Goal: Information Seeking & Learning: Learn about a topic

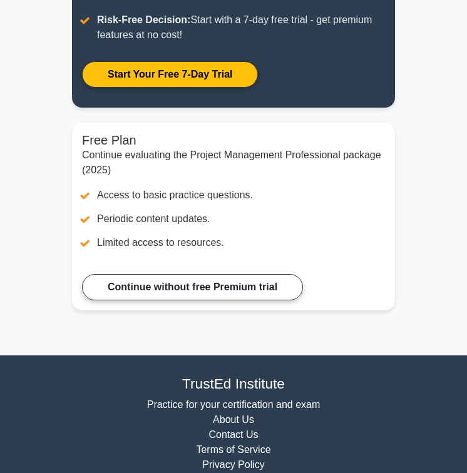
scroll to position [474, 0]
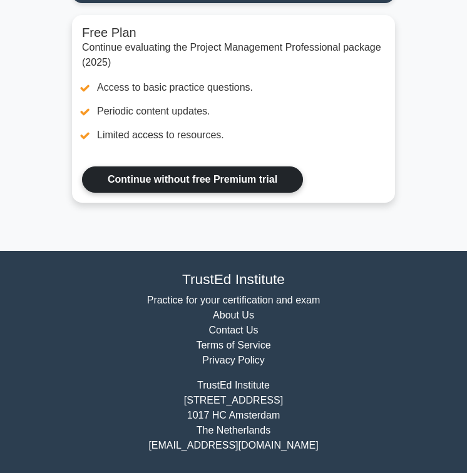
click at [131, 186] on link "Continue without free Premium trial" at bounding box center [192, 179] width 221 height 26
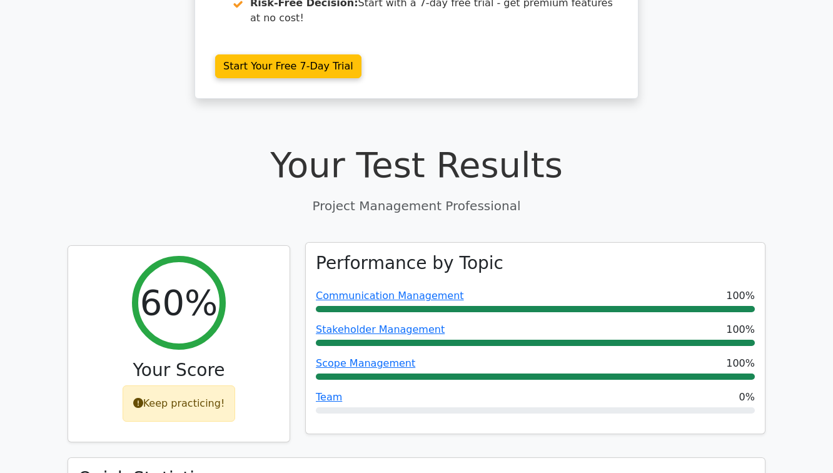
scroll to position [322, 0]
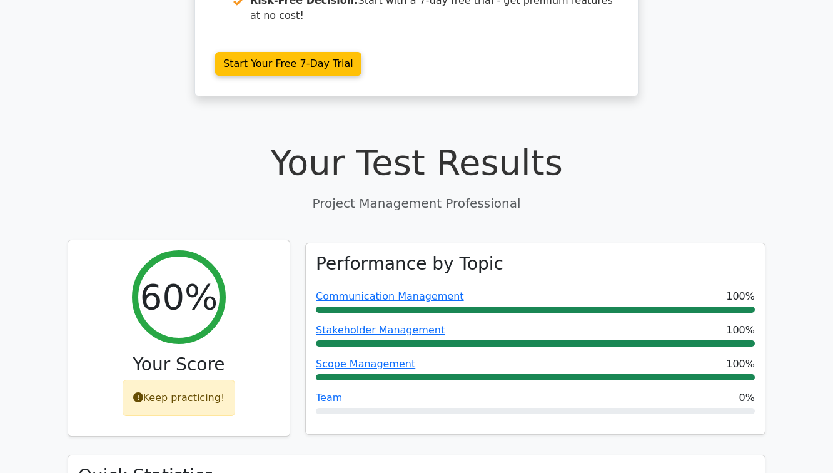
click at [160, 380] on div "Keep practicing!" at bounding box center [179, 398] width 113 height 36
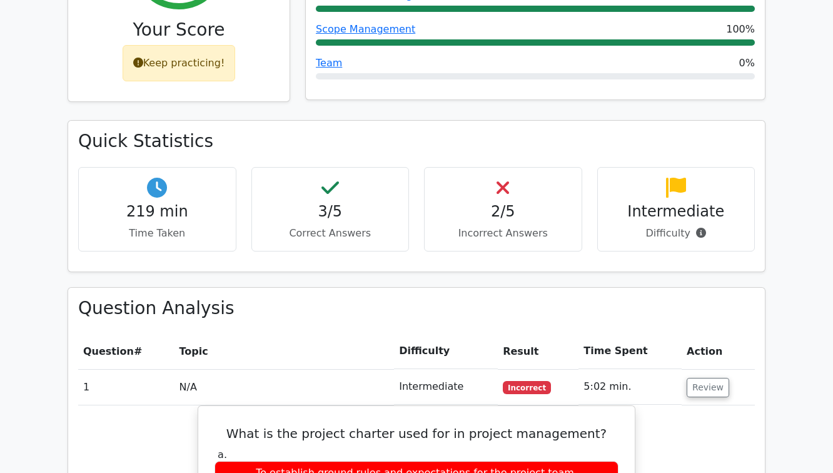
scroll to position [777, 0]
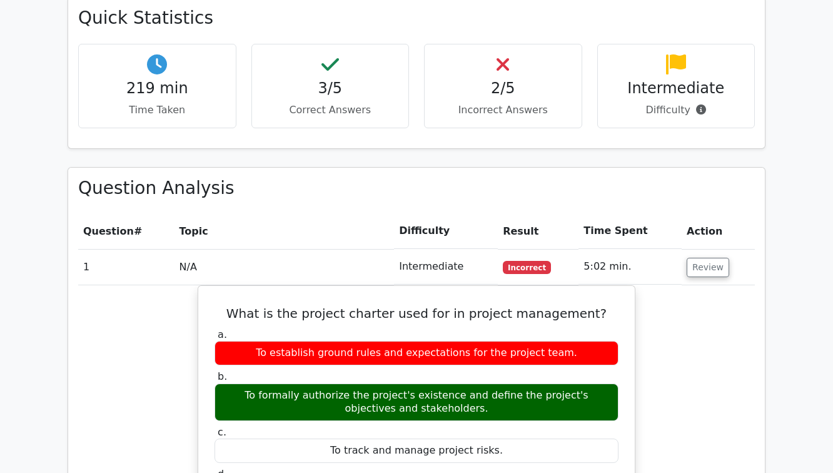
click at [466, 79] on h4 "Intermediate" at bounding box center [676, 88] width 137 height 18
click at [466, 77] on div "Intermediate Difficulty" at bounding box center [677, 86] width 158 height 84
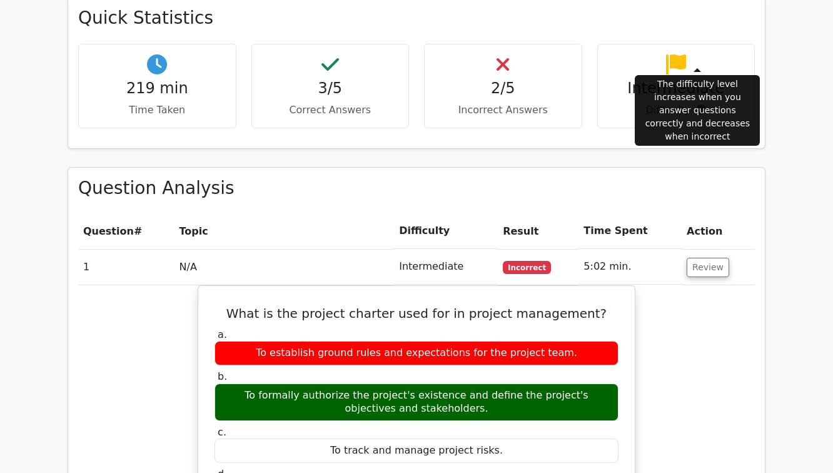
click at [466, 104] on icon at bounding box center [701, 109] width 10 height 10
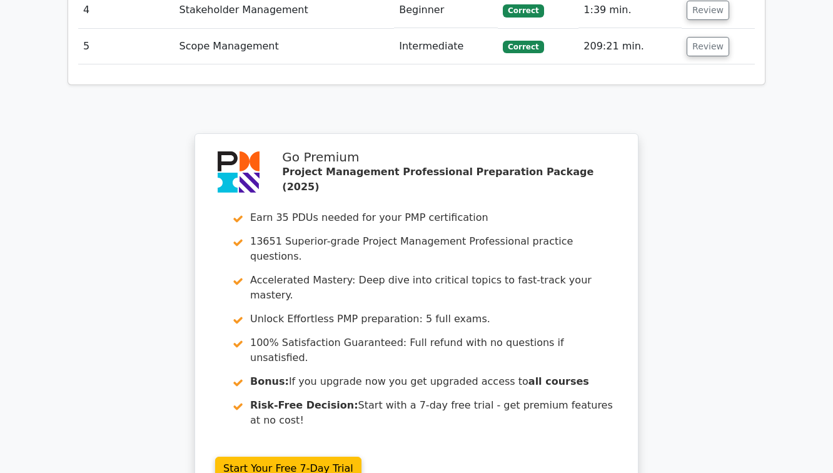
scroll to position [1539, 0]
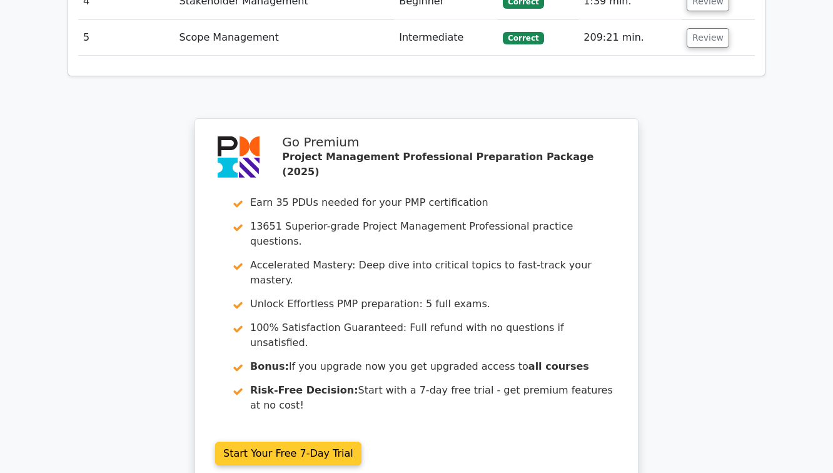
click at [313, 442] on link "Start Your Free 7-Day Trial" at bounding box center [288, 454] width 146 height 24
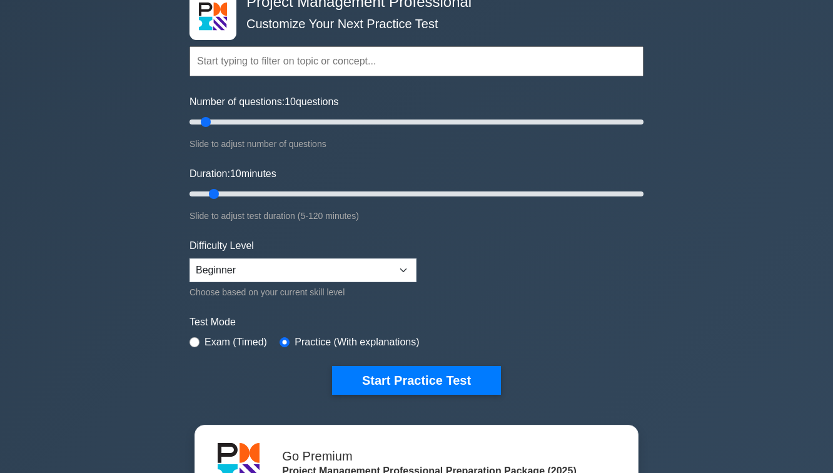
scroll to position [78, 0]
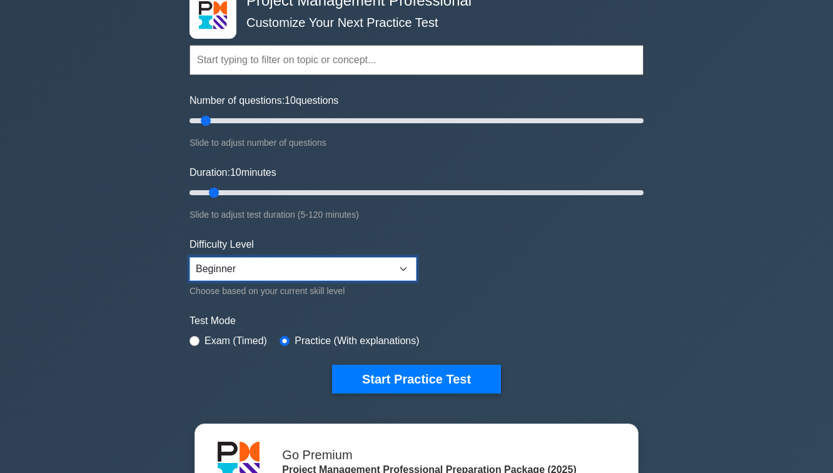
click at [389, 265] on select "Beginner Intermediate Expert" at bounding box center [303, 269] width 227 height 24
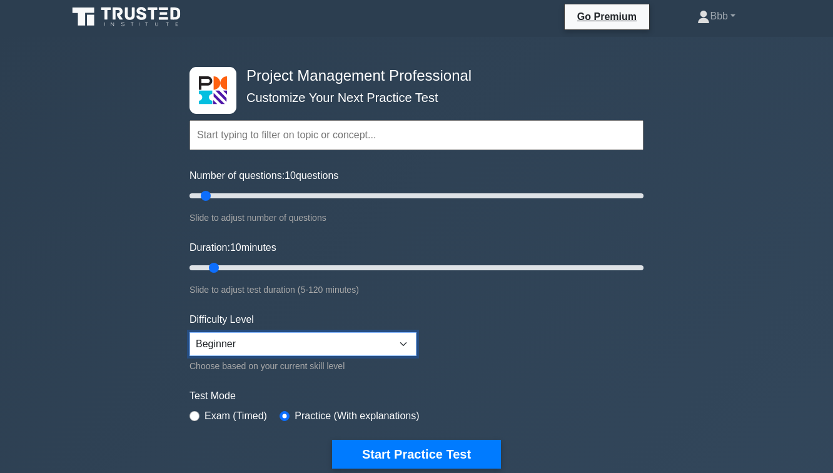
scroll to position [0, 0]
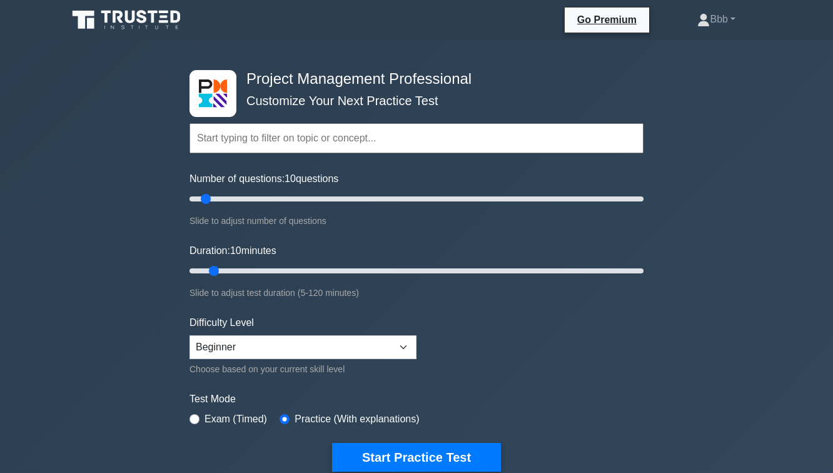
click at [798, 69] on div "Project Management Professional Customize Your Next Practice Test Topics Scope …" at bounding box center [416, 433] width 833 height 787
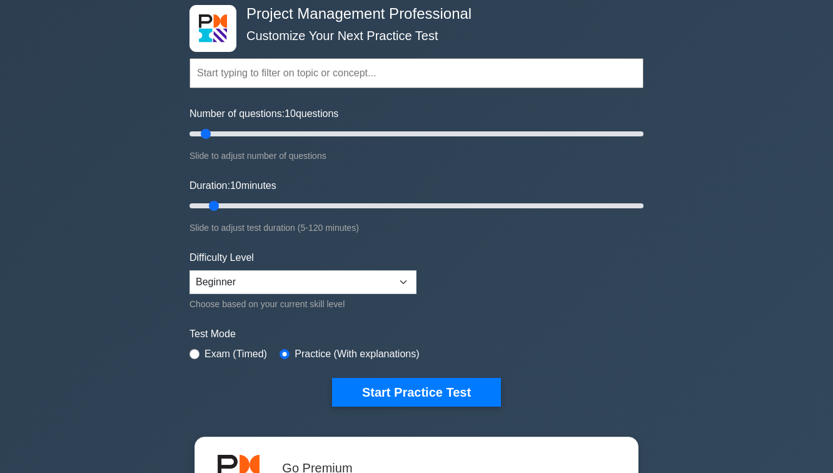
scroll to position [64, 0]
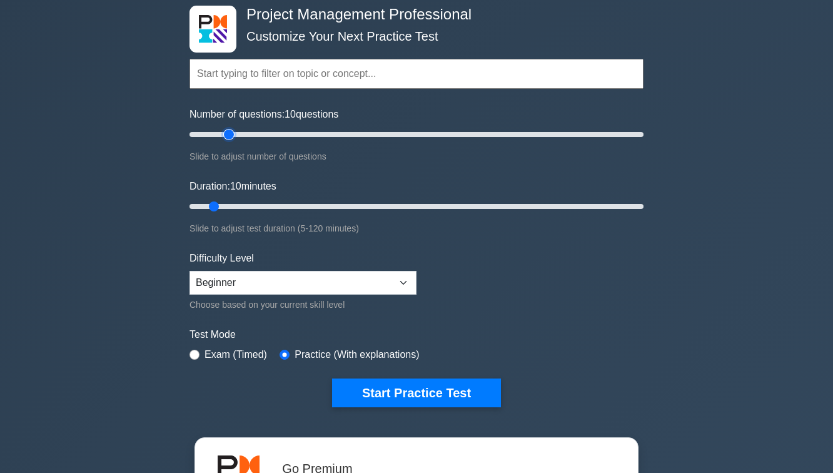
type input "20"
click at [231, 135] on input "Number of questions: 10 questions" at bounding box center [417, 134] width 454 height 15
type input "20"
click at [256, 207] on input "Duration: 20 minutes" at bounding box center [417, 206] width 454 height 15
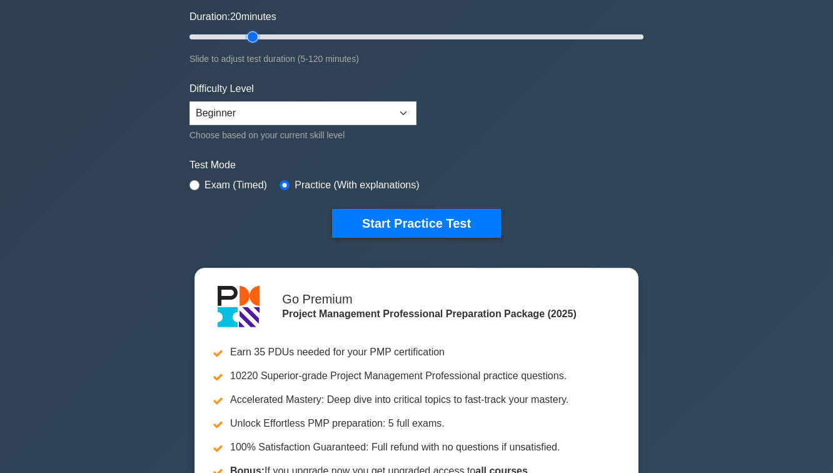
scroll to position [237, 0]
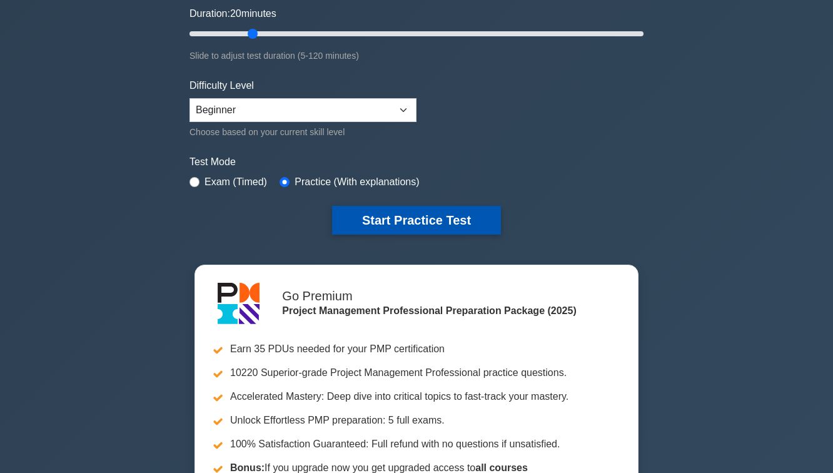
click at [395, 222] on button "Start Practice Test" at bounding box center [416, 220] width 169 height 29
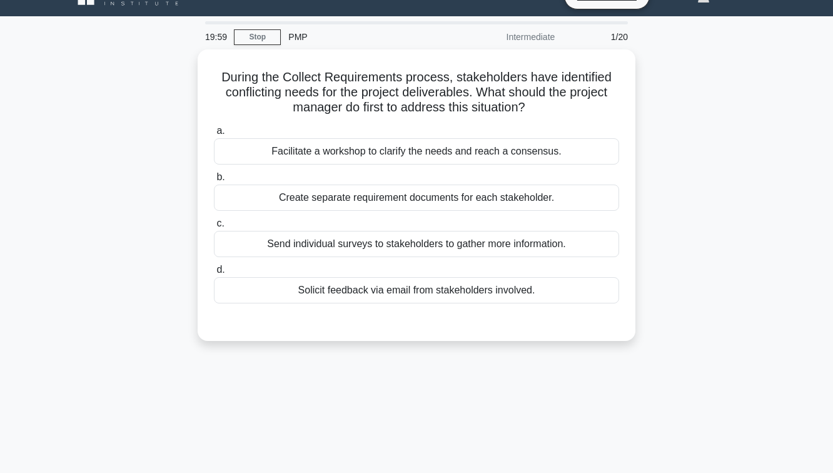
scroll to position [24, 0]
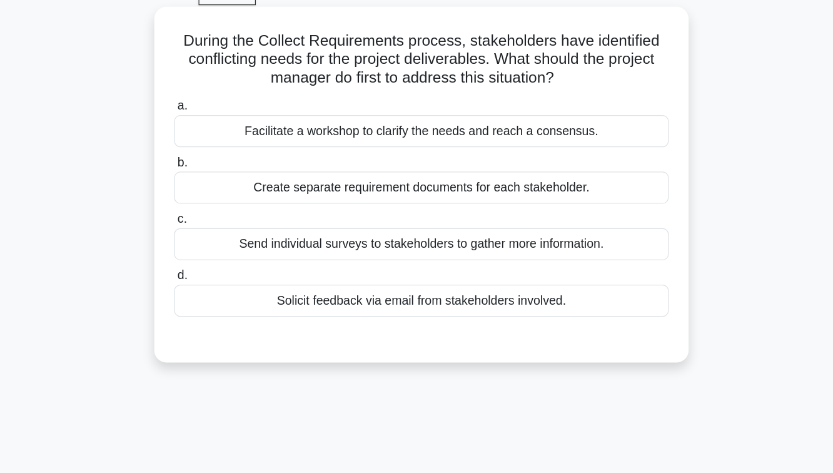
click at [398, 244] on div "Send individual surveys to stakeholders to gather more information." at bounding box center [416, 240] width 405 height 26
click at [214, 224] on input "c. Send individual surveys to stakeholders to gather more information." at bounding box center [214, 220] width 0 height 8
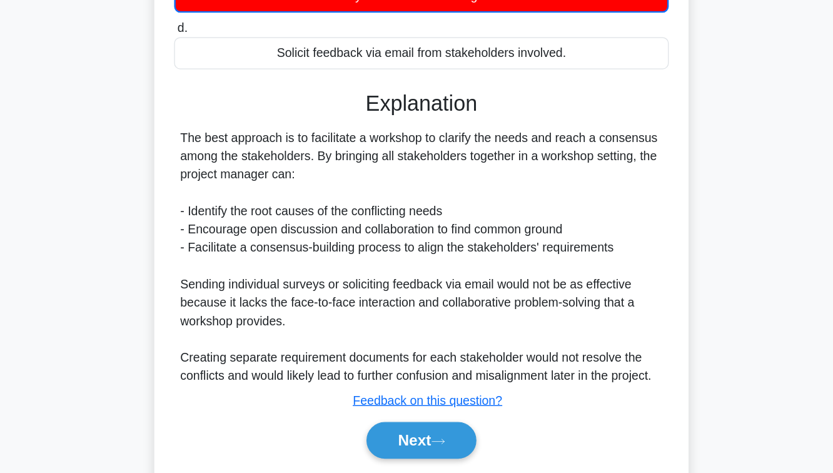
scroll to position [225, 0]
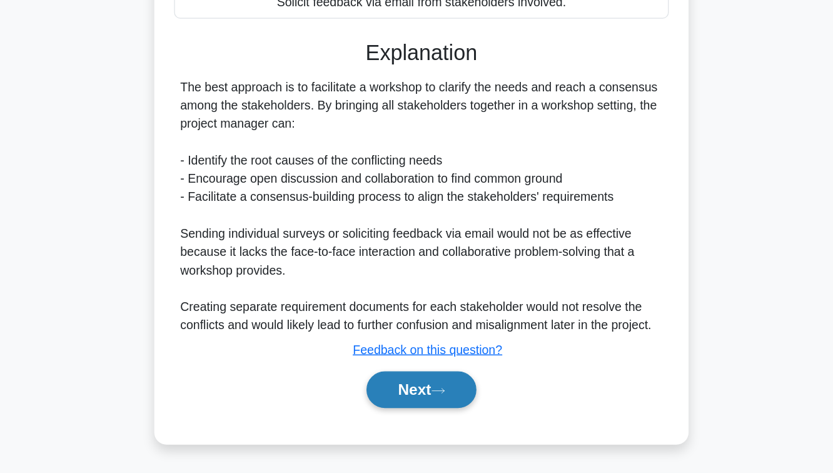
click at [396, 400] on button "Next" at bounding box center [416, 405] width 89 height 30
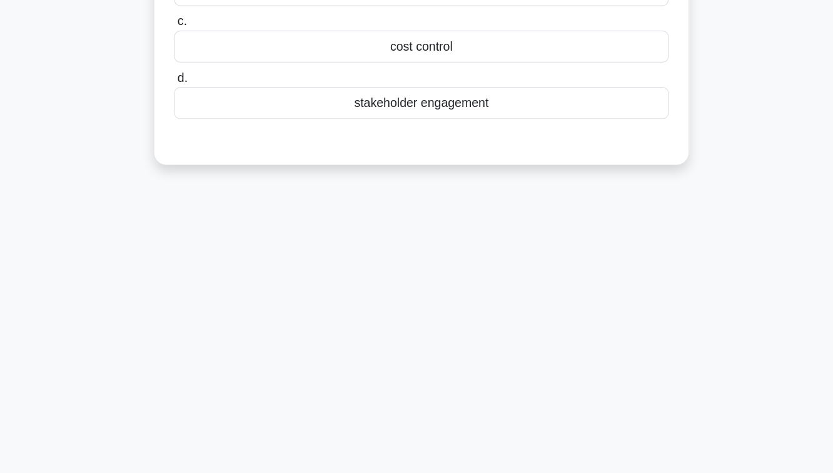
scroll to position [56, 0]
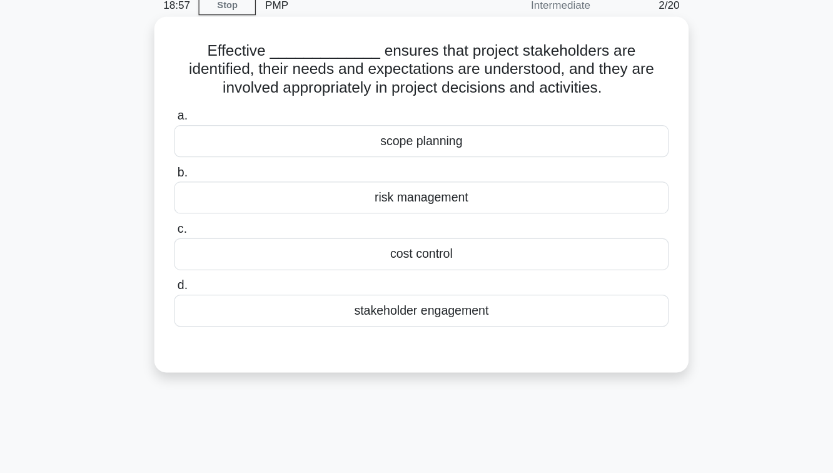
click at [417, 256] on div "stakeholder engagement" at bounding box center [416, 255] width 405 height 26
click at [214, 238] on input "d. stakeholder engagement" at bounding box center [214, 234] width 0 height 8
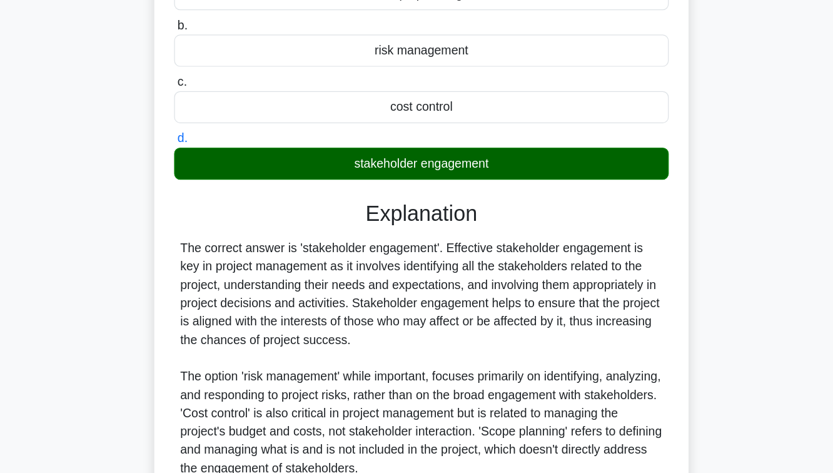
scroll to position [208, 0]
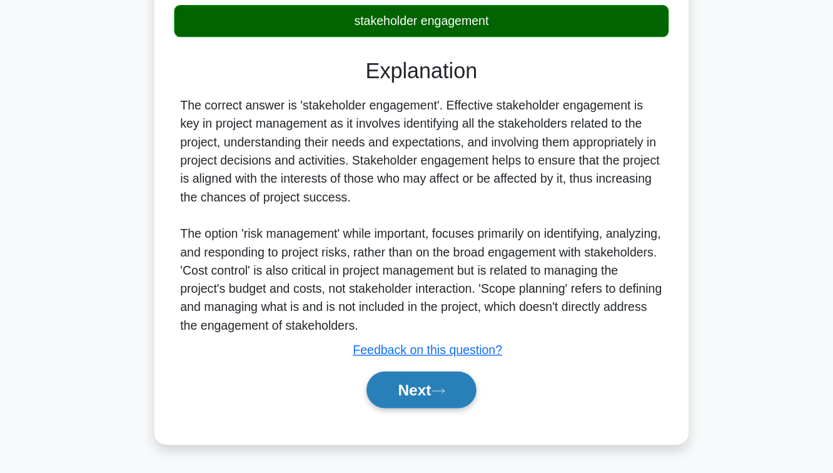
click at [396, 405] on button "Next" at bounding box center [416, 405] width 89 height 30
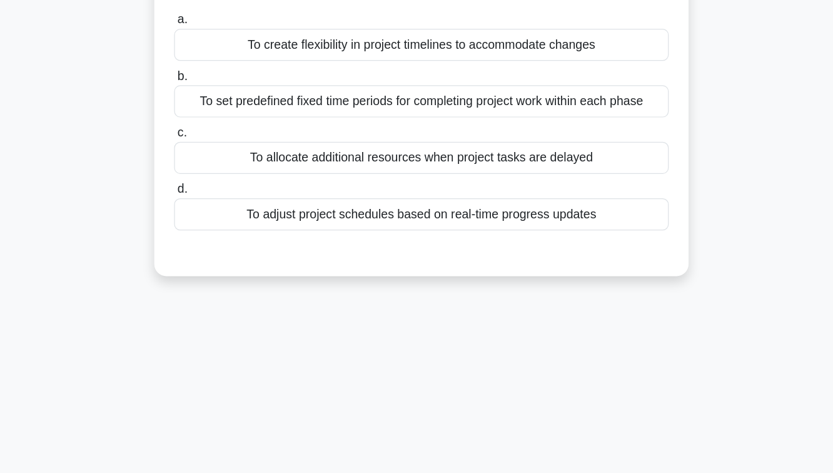
scroll to position [50, 0]
click at [420, 173] on div "To set predefined fixed time periods for completing project work within each ph…" at bounding box center [416, 168] width 405 height 26
click at [214, 152] on input "b. To set predefined fixed time periods for completing project work within each…" at bounding box center [214, 148] width 0 height 8
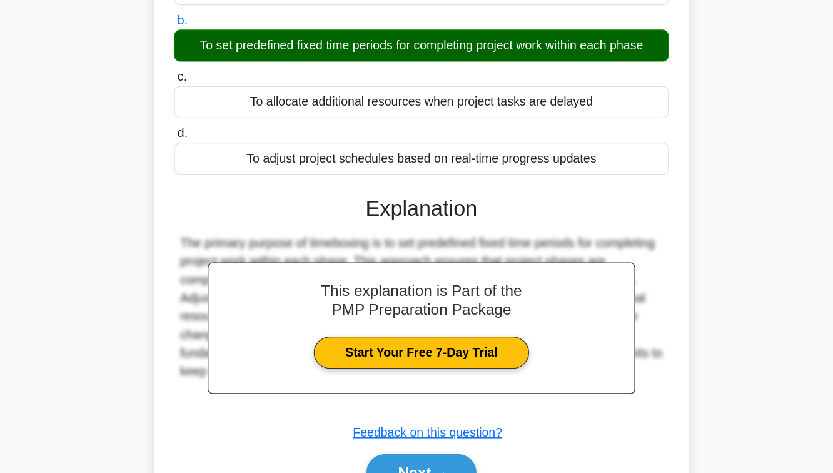
scroll to position [203, 0]
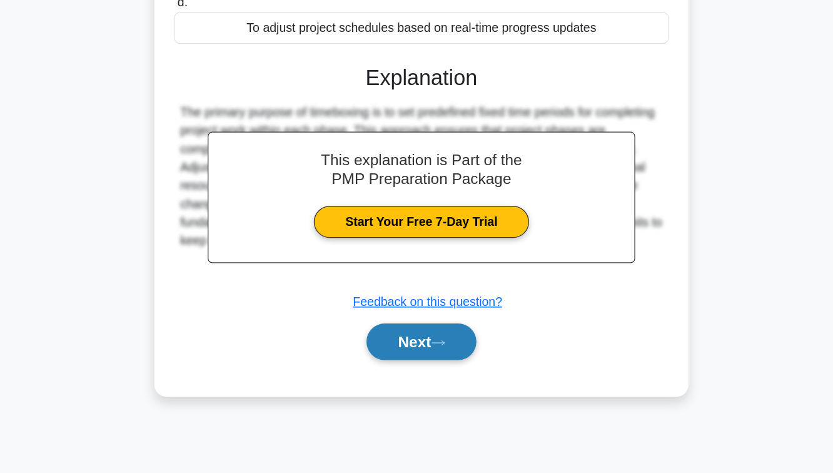
click at [411, 362] on button "Next" at bounding box center [416, 365] width 89 height 30
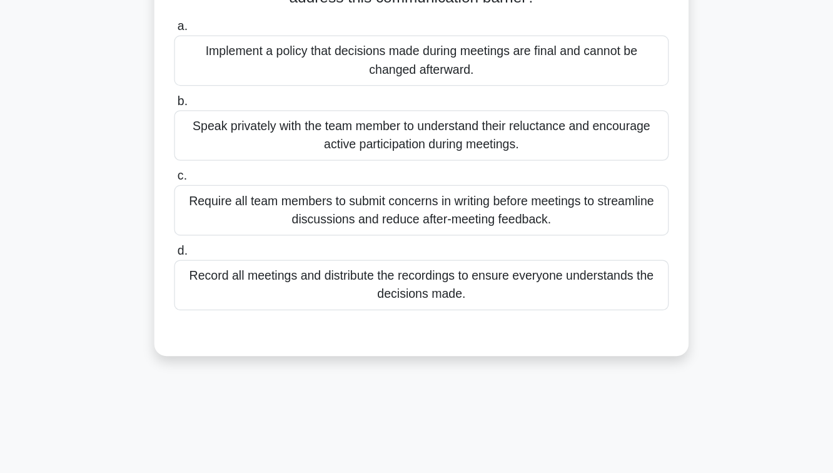
scroll to position [75, 0]
click at [441, 254] on div "Require all team members to submit concerns in writing before meetings to strea…" at bounding box center [416, 257] width 405 height 41
click at [214, 233] on input "c. Require all team members to submit concerns in writing before meetings to st…" at bounding box center [214, 229] width 0 height 8
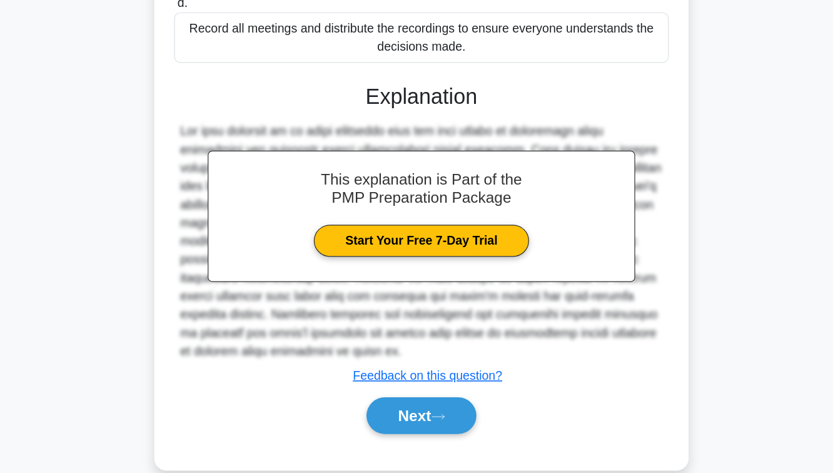
scroll to position [300, 0]
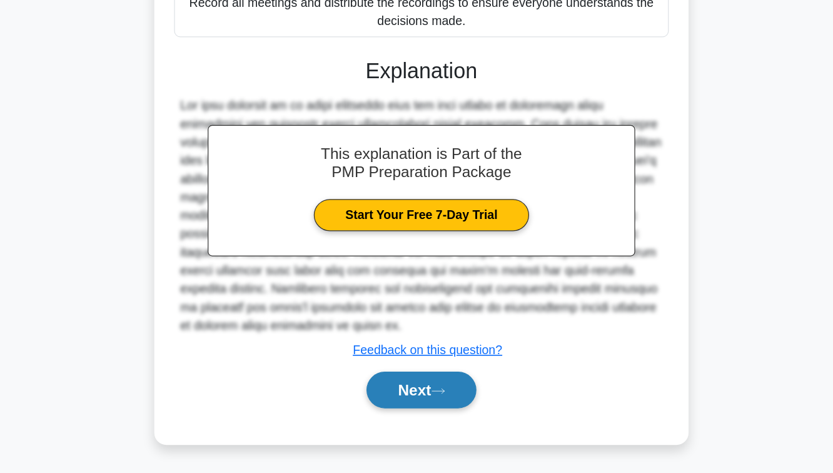
click at [413, 400] on button "Next" at bounding box center [416, 405] width 89 height 30
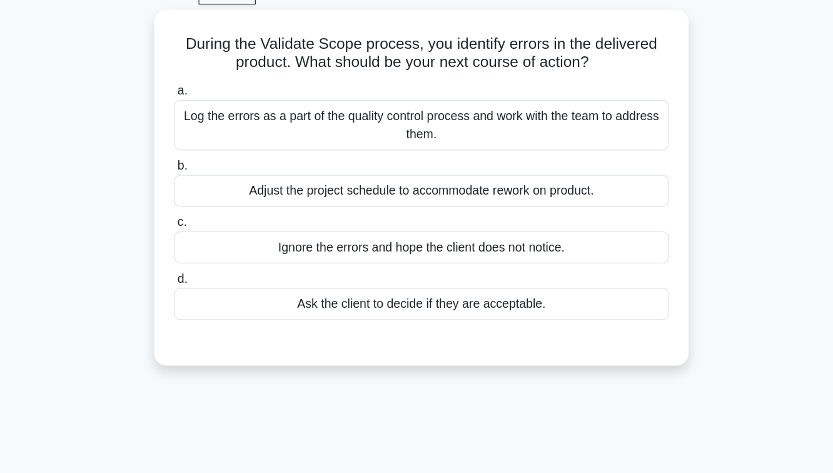
scroll to position [64, 0]
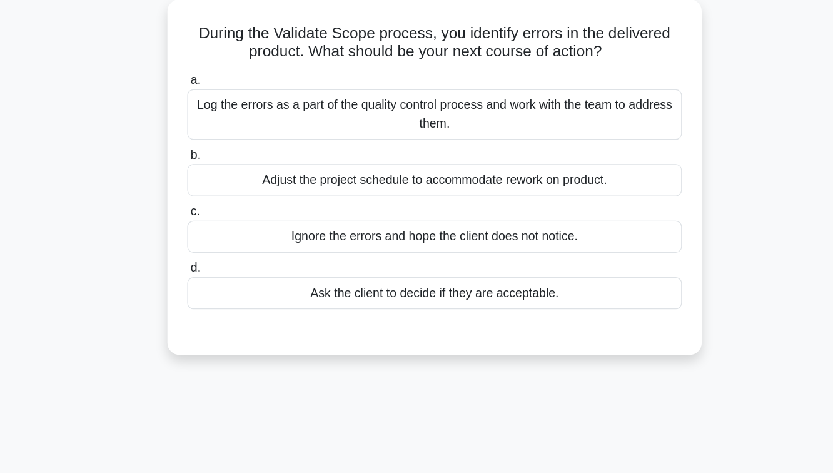
click at [388, 94] on div "Log the errors as a part of the quality control process and work with the team …" at bounding box center [416, 99] width 405 height 41
click at [214, 76] on input "a. Log the errors as a part of the quality control process and work with the te…" at bounding box center [214, 72] width 0 height 8
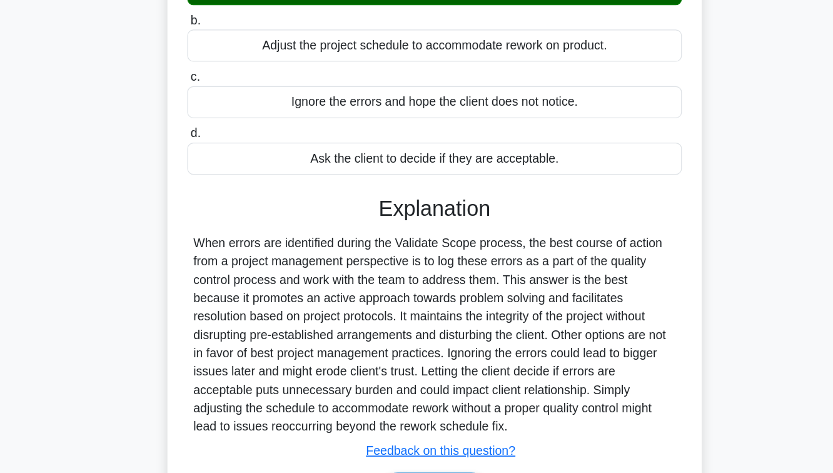
scroll to position [188, 0]
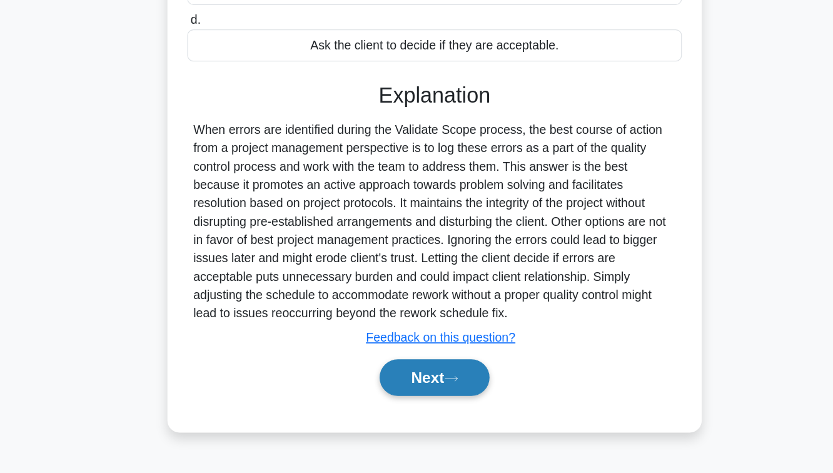
click at [413, 405] on button "Next" at bounding box center [416, 395] width 89 height 30
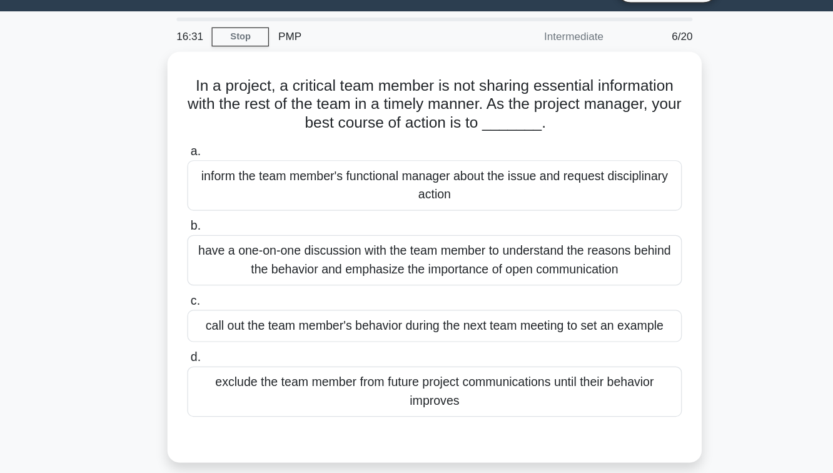
scroll to position [26, 0]
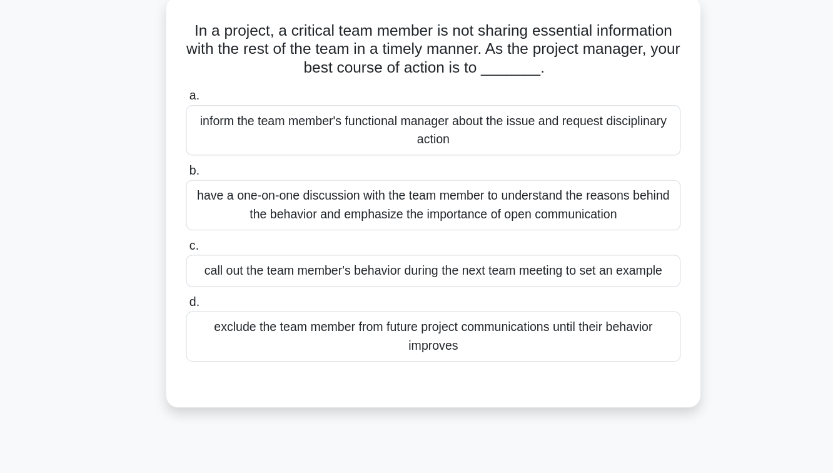
click at [412, 217] on div "have a one-on-one discussion with the team member to understand the reasons beh…" at bounding box center [416, 214] width 405 height 41
click at [214, 191] on input "b. have a one-on-one discussion with the team member to understand the reasons …" at bounding box center [214, 187] width 0 height 8
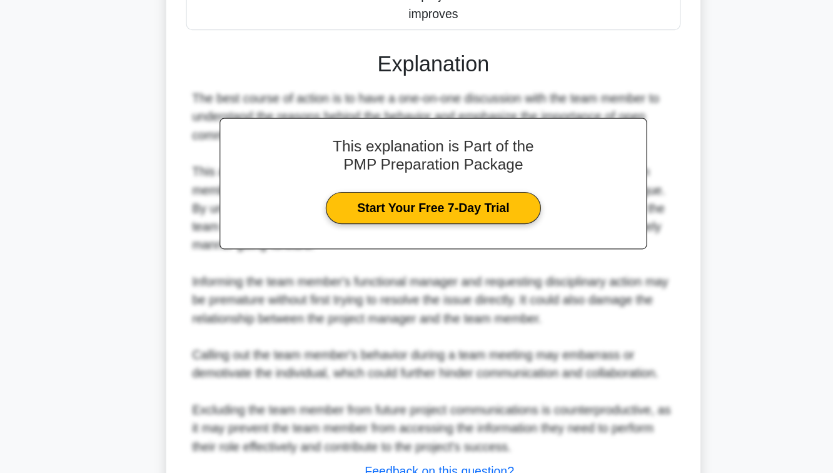
scroll to position [359, 0]
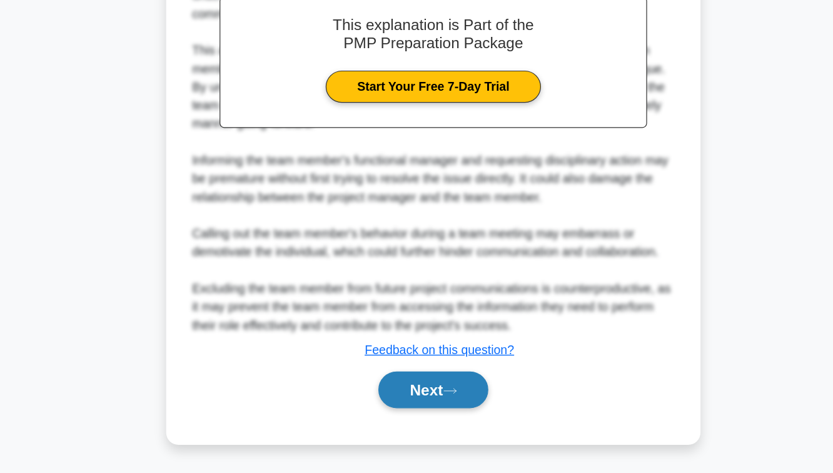
click at [408, 410] on button "Next" at bounding box center [416, 405] width 89 height 30
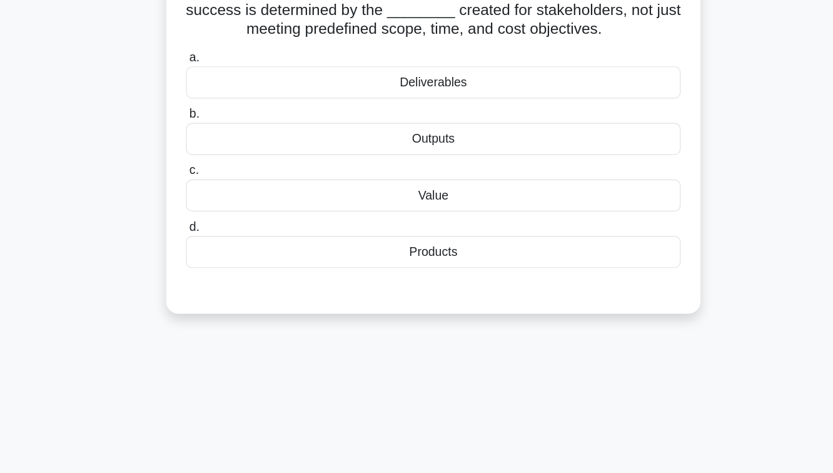
scroll to position [23, 0]
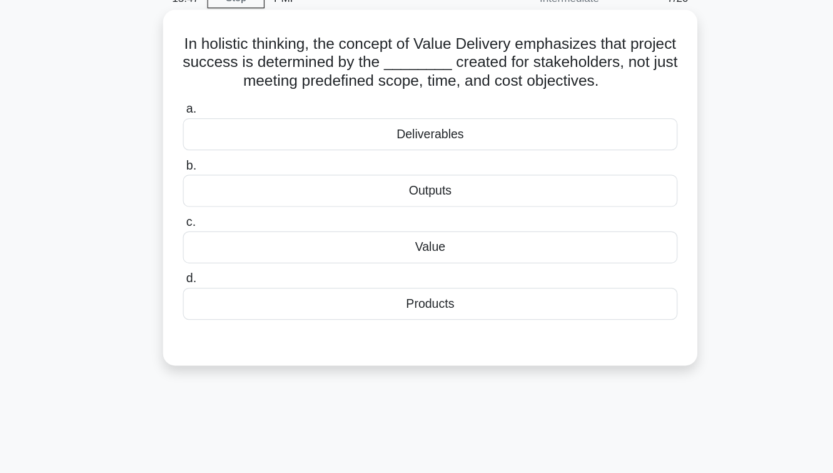
click at [428, 240] on div "Value" at bounding box center [416, 242] width 405 height 26
click at [214, 226] on input "c. Value" at bounding box center [214, 222] width 0 height 8
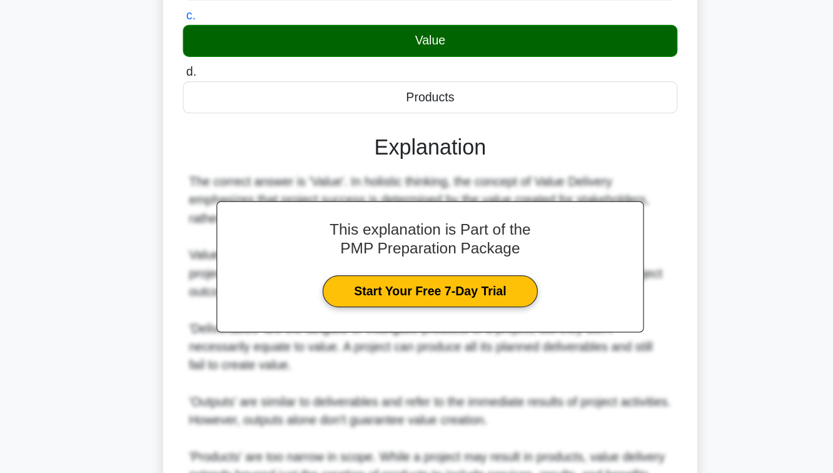
scroll to position [359, 0]
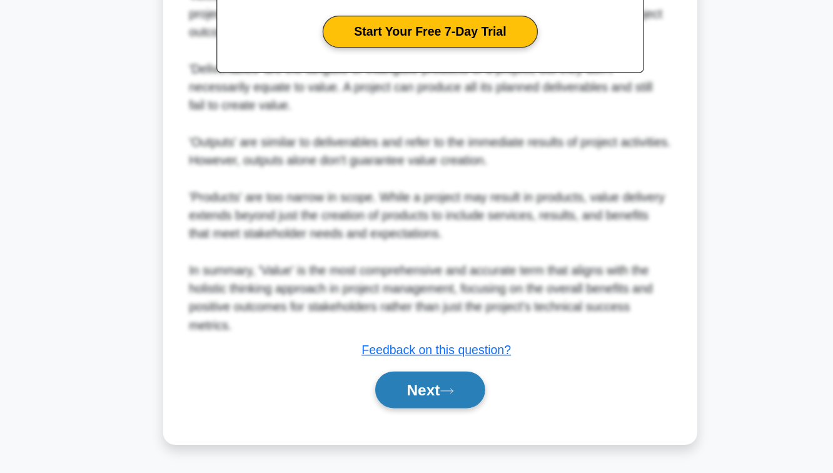
click at [414, 407] on button "Next" at bounding box center [416, 405] width 89 height 30
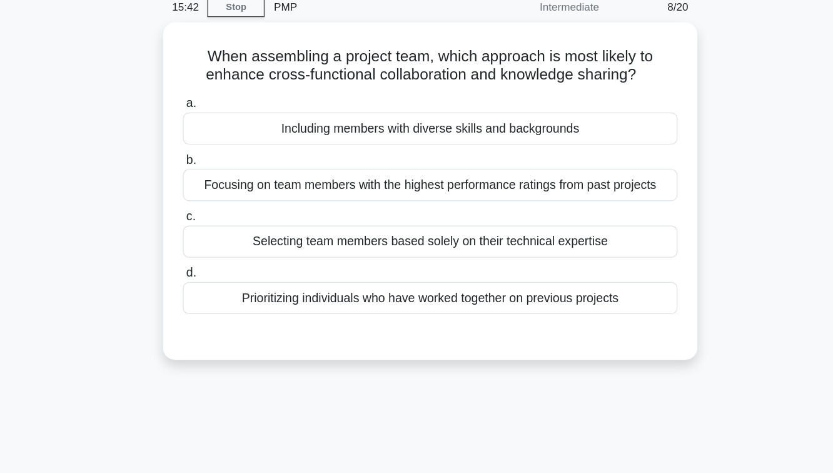
scroll to position [51, 0]
